Goal: Entertainment & Leisure: Browse casually

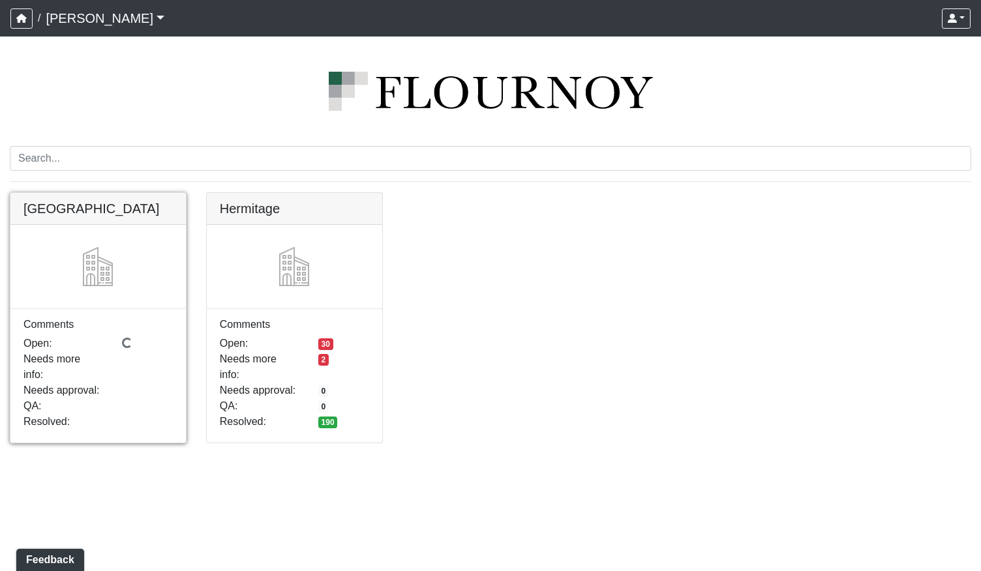
click at [107, 193] on link at bounding box center [97, 193] width 175 height 0
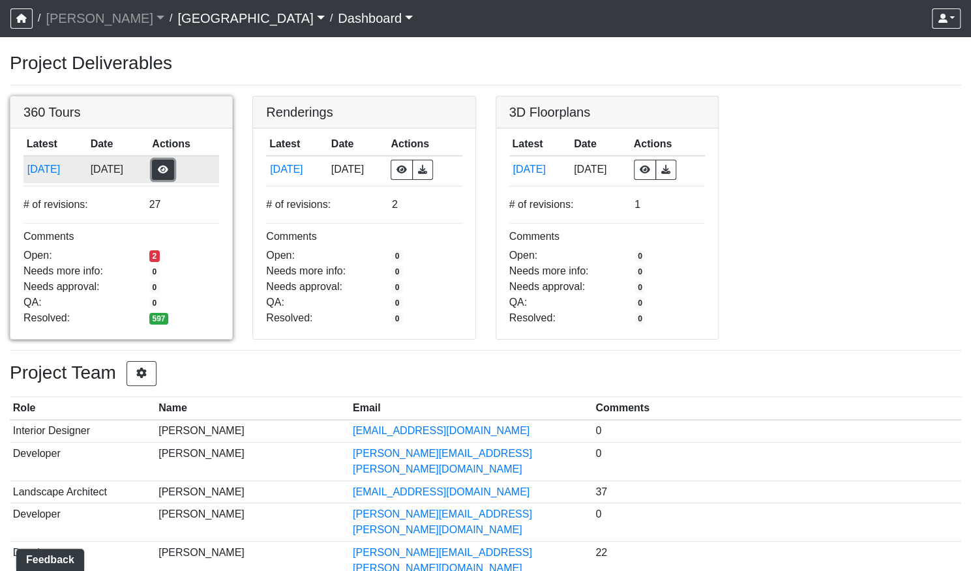
click at [174, 167] on button "button" at bounding box center [163, 170] width 22 height 20
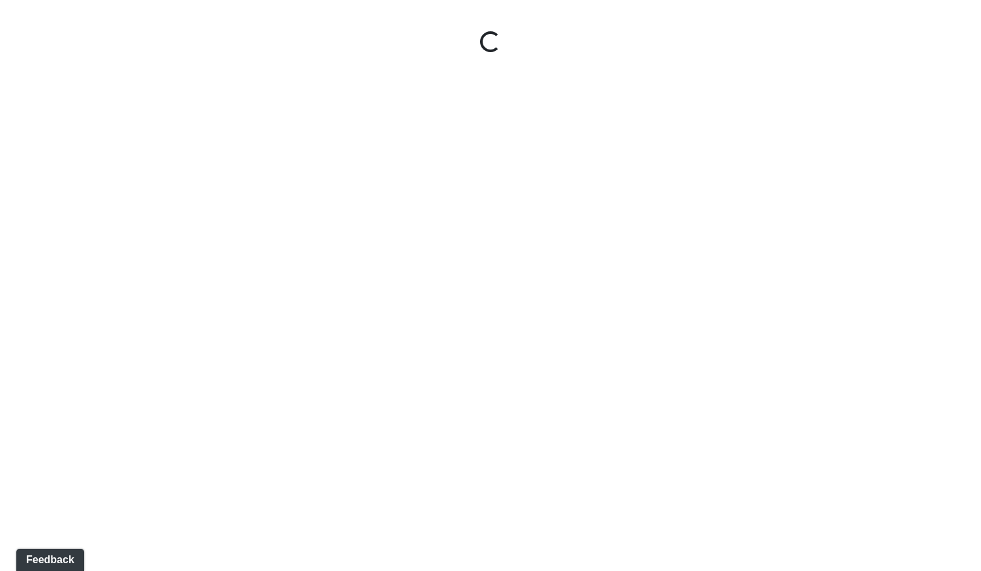
select select "gontoaMErPAtzSBVXh4ptW"
select select "h3ebyGk32eUmSzz99H473o"
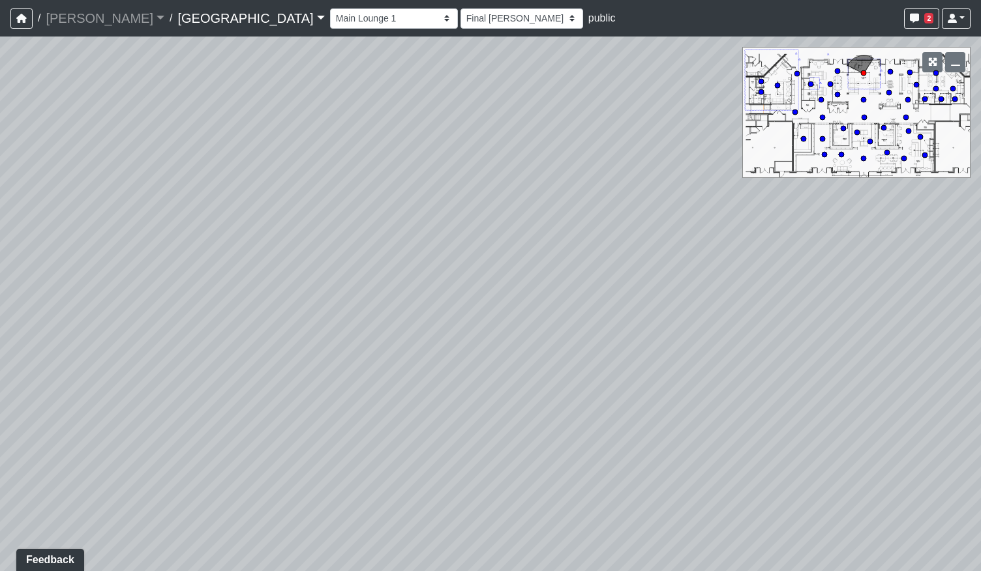
drag, startPoint x: 312, startPoint y: 385, endPoint x: 591, endPoint y: 355, distance: 280.7
click at [597, 355] on div "Loading... Pool Courtyard Entry 1 Loading... Main Lounge 2 Loading... Pool Cour…" at bounding box center [490, 304] width 981 height 535
click at [143, 431] on icon at bounding box center [145, 443] width 39 height 39
select select "udEX2YWNPeTD5resjGsNFx"
select select "h3ebyGk32eUmSzz99H473o"
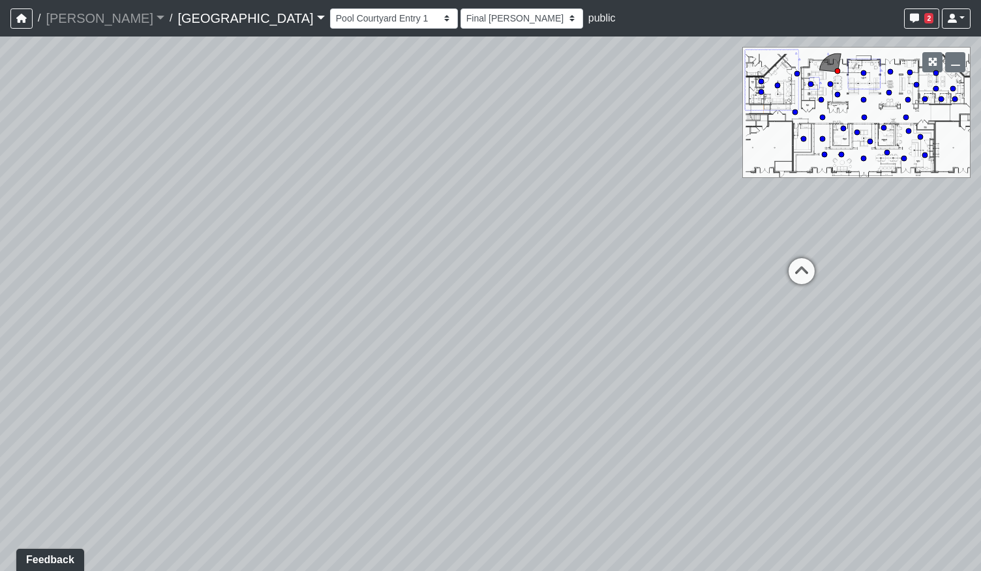
drag, startPoint x: 545, startPoint y: 267, endPoint x: 396, endPoint y: 298, distance: 151.9
click at [315, 300] on div "Loading... Pool Courtyard Entry 1 Loading... Main Lounge 2 Loading... Pool Cour…" at bounding box center [490, 304] width 981 height 535
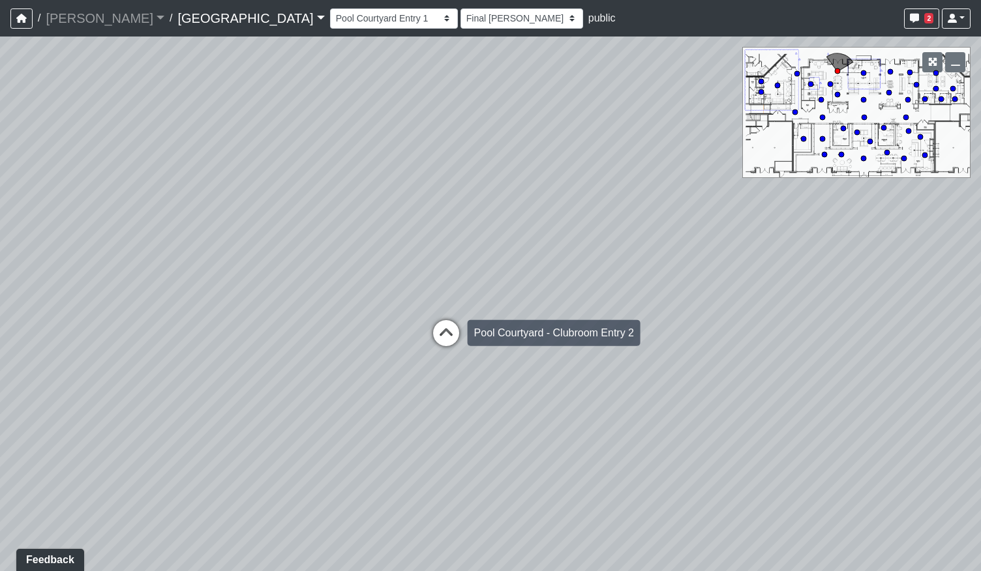
click at [447, 333] on icon at bounding box center [445, 339] width 39 height 39
select select "mVhNpWoqqtcJLUh4fT9MXm"
select select "h3ebyGk32eUmSzz99H473o"
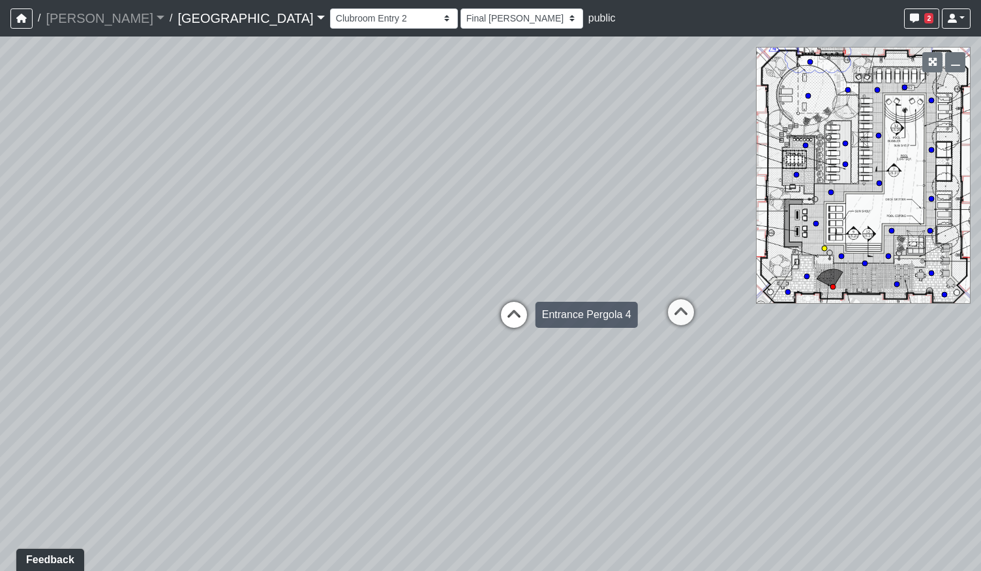
drag, startPoint x: 276, startPoint y: 371, endPoint x: 526, endPoint y: 316, distance: 255.6
click at [526, 316] on div "Loading... Pool Courtyard Entry 1 Loading... Main Lounge 2 Loading... Pool Cour…" at bounding box center [490, 304] width 981 height 535
click at [525, 289] on icon at bounding box center [522, 307] width 39 height 39
select select "jZDG7L9E933XaJqVWFJ8Me"
select select "h3ebyGk32eUmSzz99H473o"
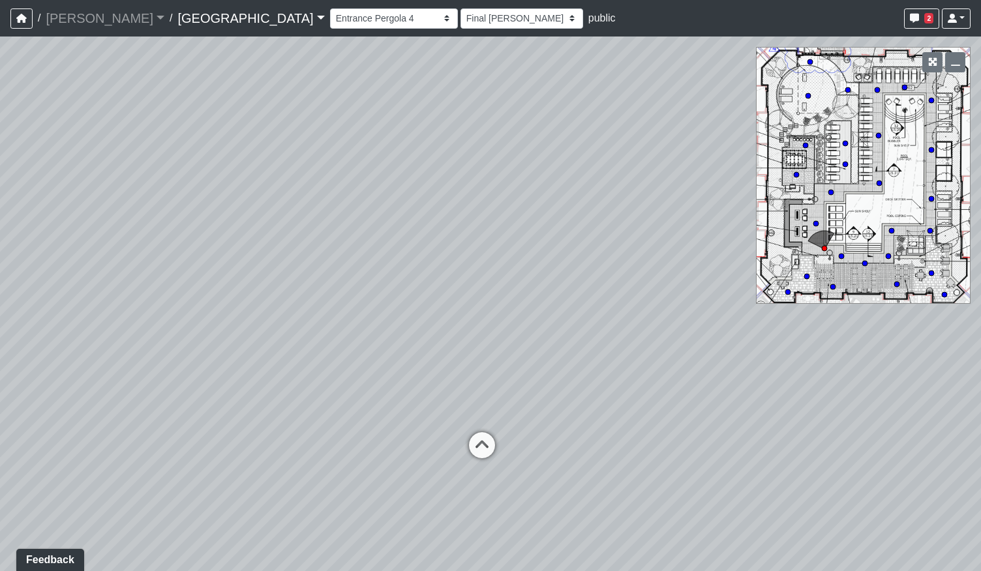
click at [486, 413] on div "Loading... Pool Courtyard Entry 1 Loading... Main Lounge 2 Loading... Pool Cour…" at bounding box center [490, 304] width 981 height 535
click at [484, 426] on div "Loading... Fire Pits" at bounding box center [481, 445] width 39 height 39
select select "37xGgjA7i9Vw4XtMmYgQ1y"
select select "h3ebyGk32eUmSzz99H473o"
drag, startPoint x: 538, startPoint y: 335, endPoint x: 460, endPoint y: 318, distance: 79.6
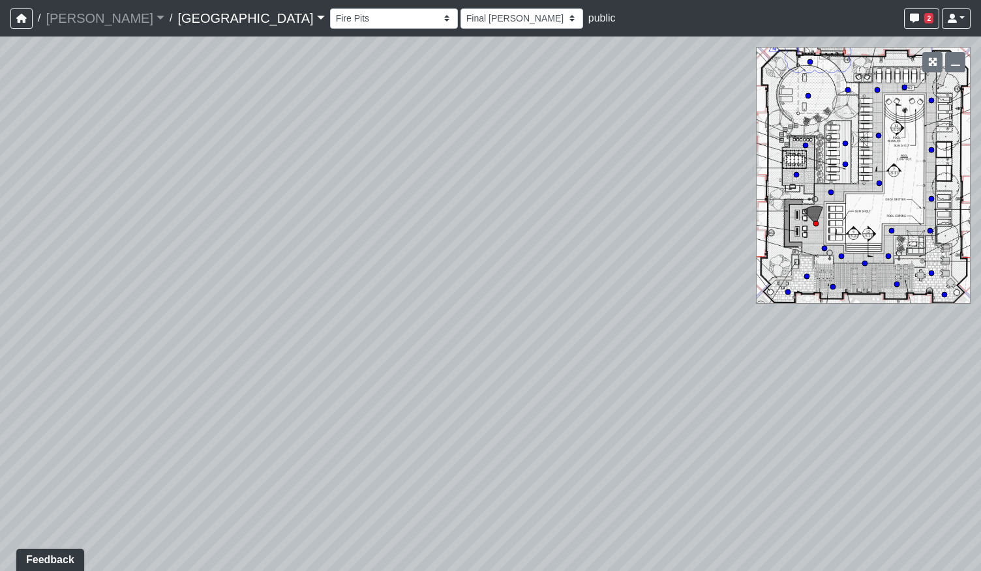
click at [460, 318] on div "Loading... Pool Courtyard Entry 1 Loading... Main Lounge 2 Loading... Pool Cour…" at bounding box center [490, 304] width 981 height 535
drag, startPoint x: 550, startPoint y: 376, endPoint x: 304, endPoint y: 367, distance: 245.3
click at [304, 367] on div "Loading... Pool Courtyard Entry 1 Loading... Main Lounge 2 Loading... Pool Cour…" at bounding box center [490, 304] width 981 height 535
